Goal: Communication & Community: Ask a question

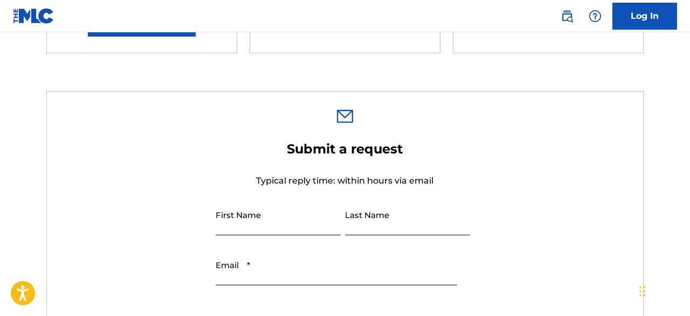
scroll to position [280, 0]
click at [239, 231] on input "First Name" at bounding box center [278, 220] width 125 height 31
type input "[PERSON_NAME]"
click at [349, 229] on input "Last Name" at bounding box center [407, 220] width 125 height 31
type input "Skiena"
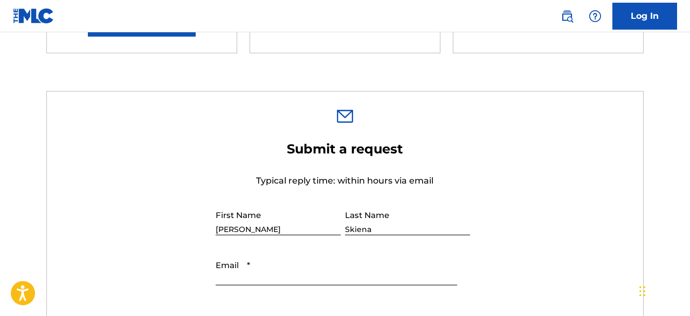
click at [281, 281] on input "Email *" at bounding box center [336, 270] width 241 height 31
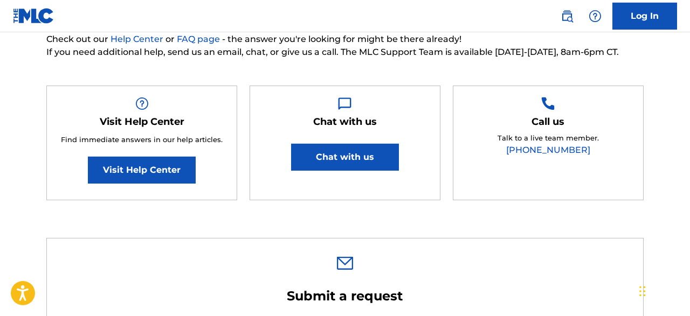
scroll to position [56, 0]
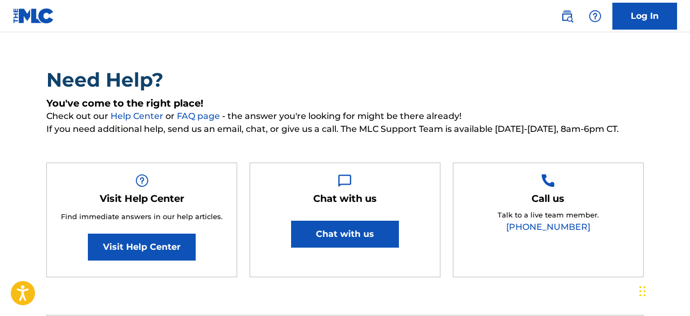
type input "[EMAIL_ADDRESS][DOMAIN_NAME]"
click at [341, 237] on button "Chat with us" at bounding box center [345, 234] width 108 height 27
click at [364, 242] on button "Chat with us" at bounding box center [345, 234] width 108 height 27
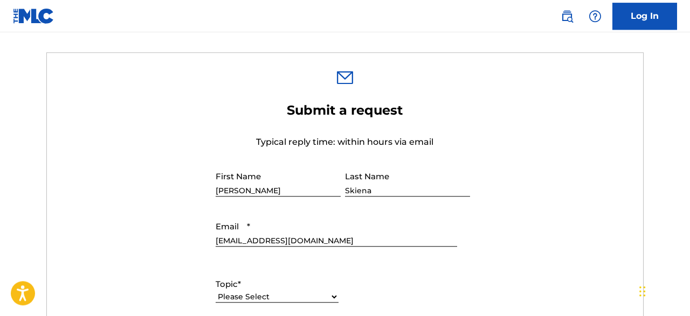
scroll to position [336, 0]
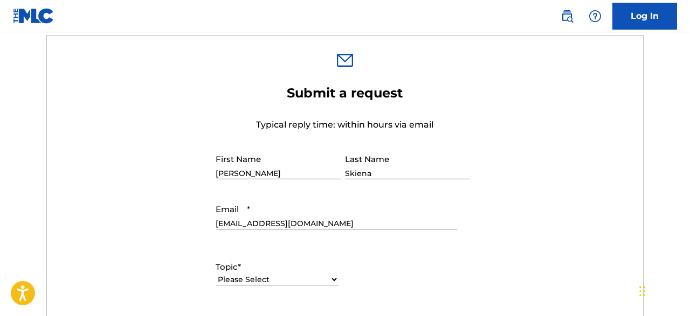
click at [216, 274] on select "Please Select I need help with my account I need help with managing my catalog …" at bounding box center [277, 279] width 123 height 11
select select "I need help with my account"
click option "I need help with my account" at bounding box center [0, 0] width 0 height 0
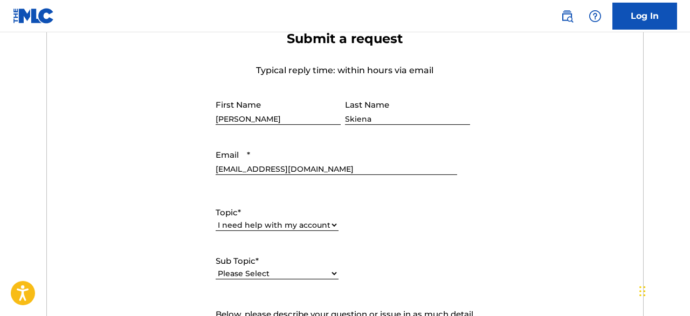
scroll to position [392, 0]
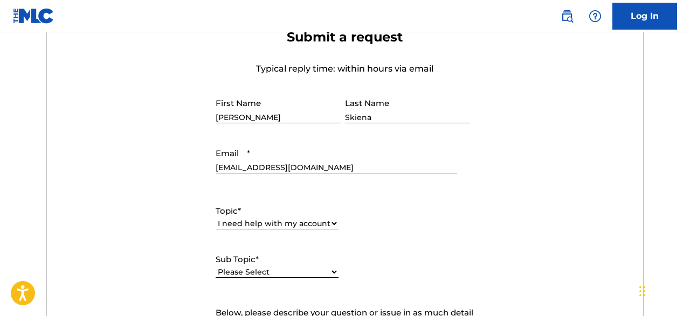
click at [216, 267] on select "Please Select I need help with my user account I can't log in to my user accoun…" at bounding box center [277, 272] width 123 height 11
select select "I was not verified as a user"
click option "I was not verified as a user" at bounding box center [0, 0] width 0 height 0
click at [439, 59] on form "Submit a request Typical reply time: within hours via email First Name [PERSON_…" at bounding box center [345, 278] width 596 height 499
click at [216, 218] on select "Please Select I need help with my account I need help with managing my catalog …" at bounding box center [277, 223] width 123 height 11
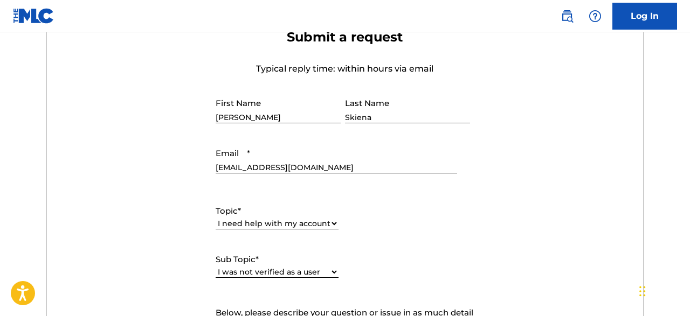
click at [424, 245] on div "Topic * Please Select I need help with my account I need help with managing my …" at bounding box center [345, 241] width 259 height 97
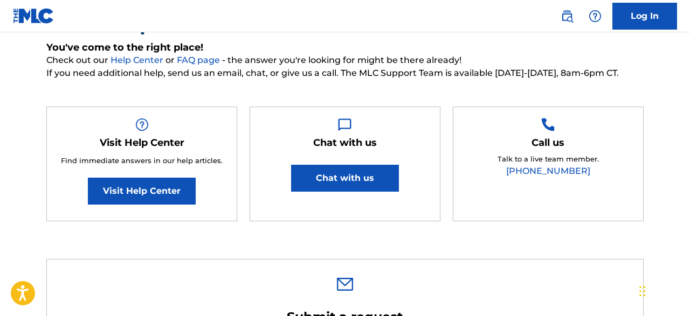
scroll to position [0, 0]
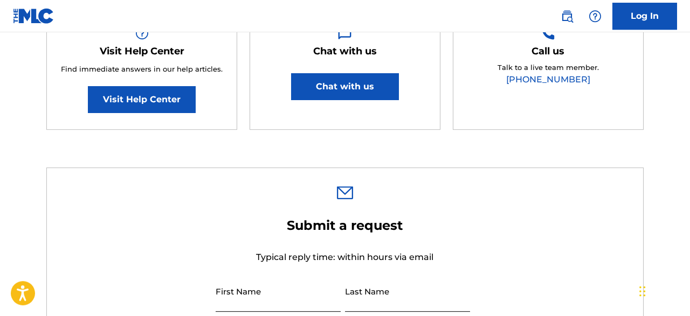
scroll to position [224, 0]
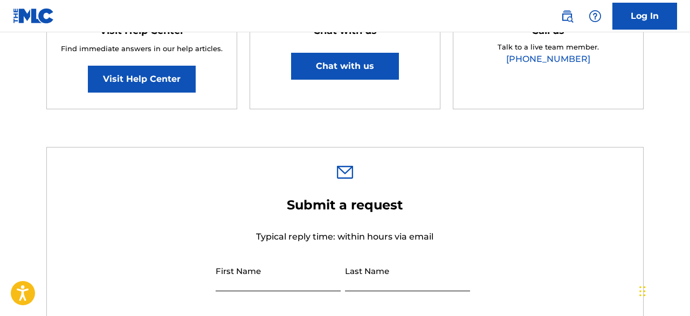
click at [281, 278] on input "First Name" at bounding box center [278, 276] width 125 height 31
type input "[PERSON_NAME]"
click at [349, 286] on input "Last Name" at bounding box center [407, 276] width 125 height 31
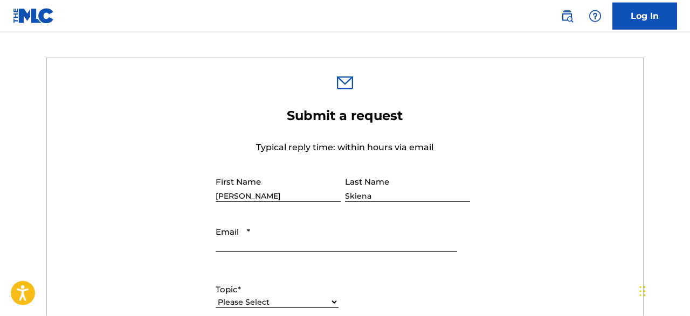
scroll to position [336, 0]
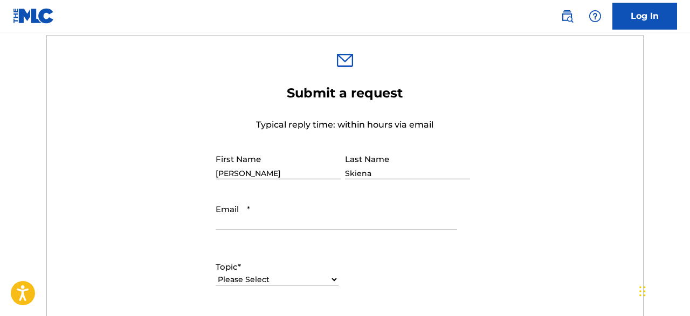
type input "Skiena"
click at [229, 220] on input "Email *" at bounding box center [336, 214] width 241 height 31
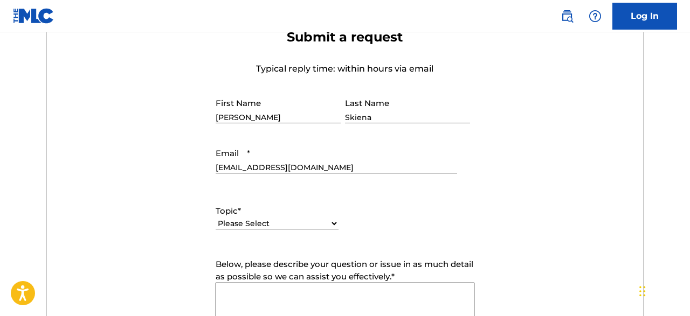
type input "[EMAIL_ADDRESS][DOMAIN_NAME]"
click at [216, 218] on select "Please Select I need help with my account I need help with managing my catalog …" at bounding box center [277, 223] width 123 height 11
select select "I need help with my account"
click option "I need help with my account" at bounding box center [0, 0] width 0 height 0
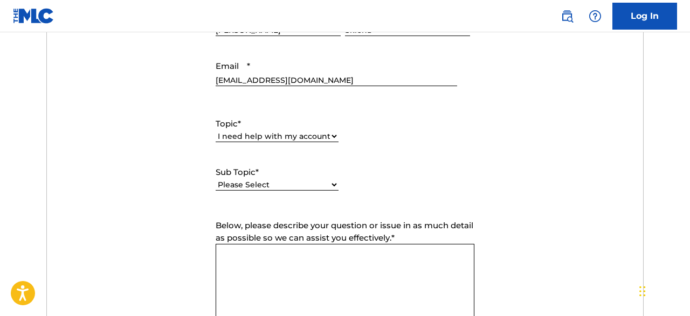
scroll to position [504, 0]
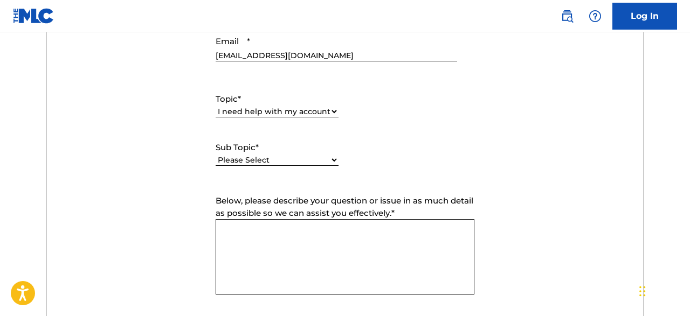
click at [233, 231] on textarea "Below, please describe your question or issue in as much detail as possible so …" at bounding box center [345, 256] width 259 height 75
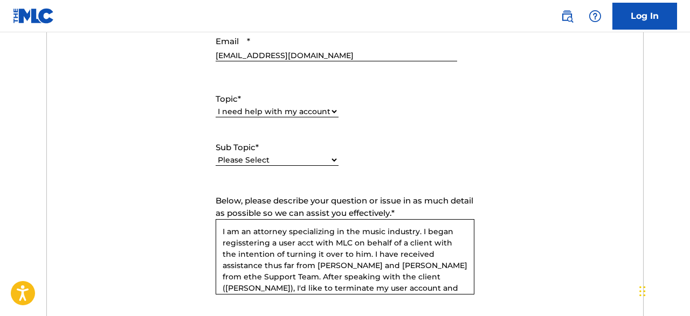
type textarea "I am an attorney specializing in the music industry. I began regisstering a use…"
click at [216, 155] on select "Please Select I need help with my user account I can't log in to my user accoun…" at bounding box center [277, 160] width 123 height 11
select select "I need help with my user account"
click option "I need help with my user account" at bounding box center [0, 0] width 0 height 0
click at [242, 238] on textarea "I am an attorney specializing in the music industry. I began regisstering a use…" at bounding box center [345, 256] width 259 height 75
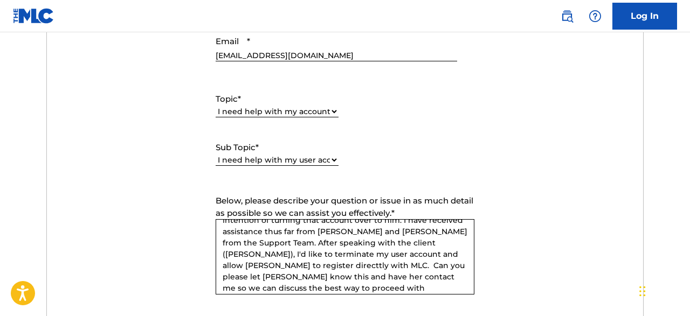
scroll to position [54, 0]
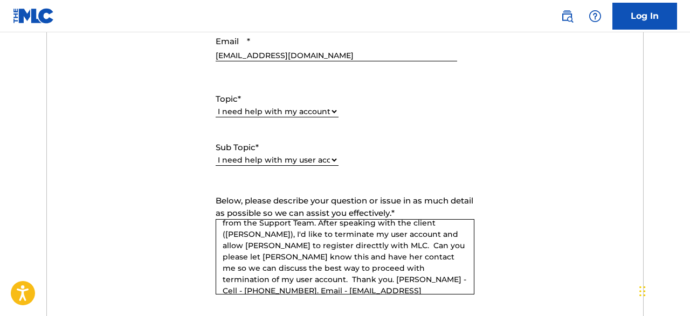
click at [527, 267] on form "Submit a request Typical reply time: within hours via email First Name [PERSON_…" at bounding box center [345, 166] width 596 height 499
click at [362, 234] on textarea "I am an attorney specializing in the music industry. I began registering a user…" at bounding box center [345, 256] width 259 height 75
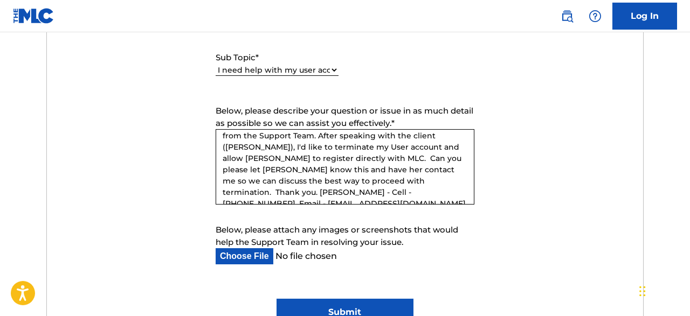
scroll to position [616, 0]
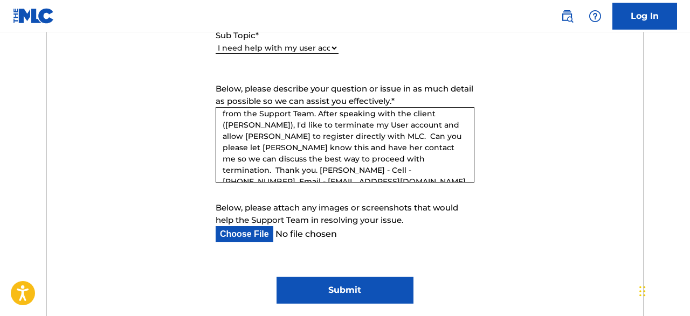
type textarea "I am an attorney specializing in the music industry. I began registering a user…"
click at [325, 288] on input "Submit" at bounding box center [344, 290] width 137 height 27
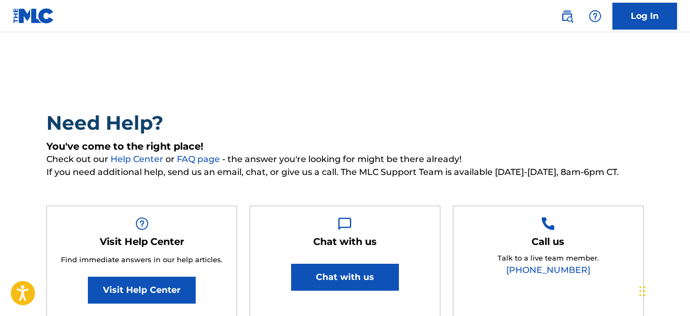
scroll to position [0, 0]
